Goal: Navigation & Orientation: Understand site structure

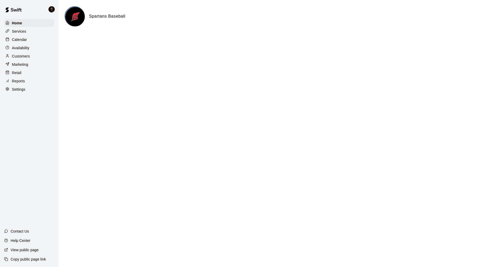
click at [41, 28] on div "Services" at bounding box center [29, 31] width 50 height 8
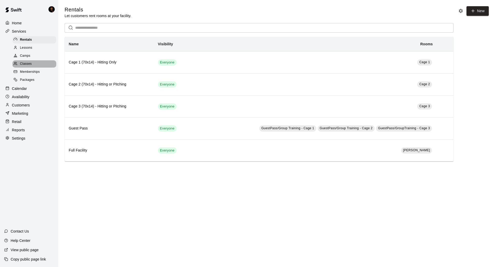
click at [33, 64] on div "Classes" at bounding box center [34, 63] width 44 height 7
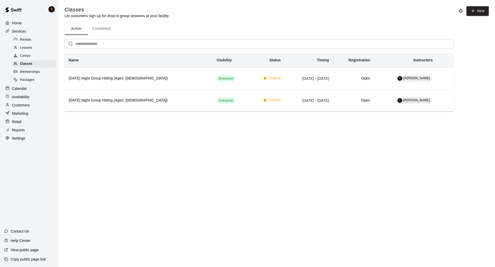
click at [32, 69] on div "Memberships" at bounding box center [34, 71] width 44 height 7
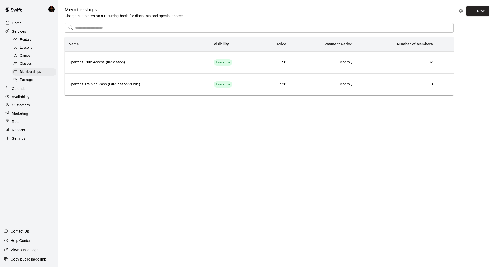
click at [32, 48] on span "Lessons" at bounding box center [26, 47] width 12 height 5
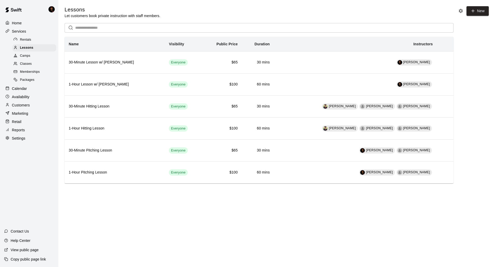
click at [30, 31] on div "Services" at bounding box center [29, 31] width 50 height 8
